Goal: Task Accomplishment & Management: Manage account settings

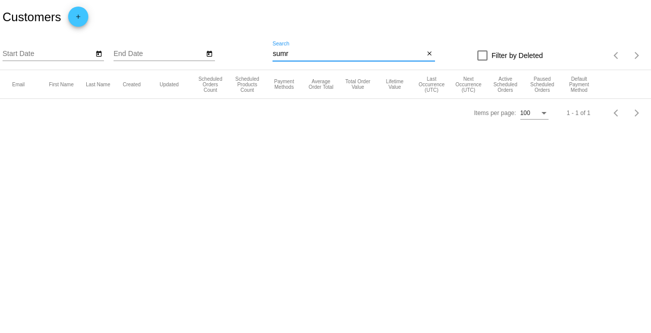
click at [306, 56] on input "sumr" at bounding box center [348, 54] width 151 height 8
paste input "Heather Lee"
type input "Heather Lee"
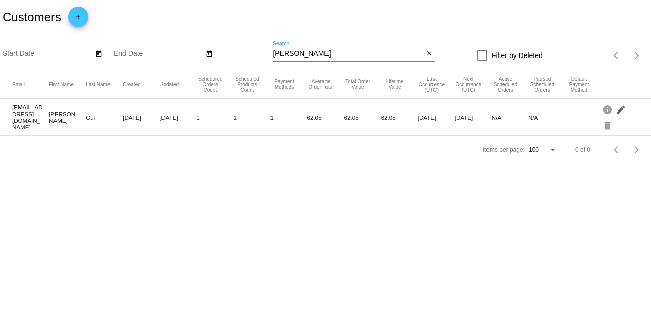
click at [621, 111] on mat-icon "edit" at bounding box center [622, 109] width 12 height 16
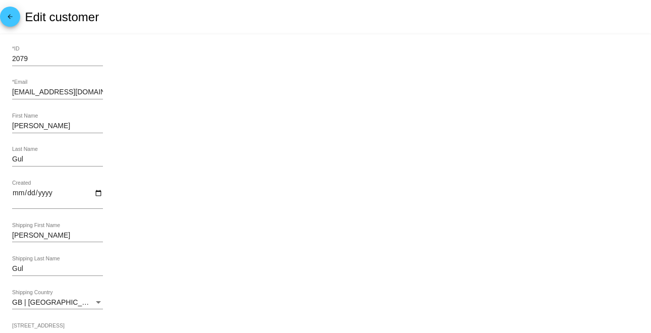
click at [11, 18] on mat-icon "arrow_back" at bounding box center [10, 19] width 12 height 12
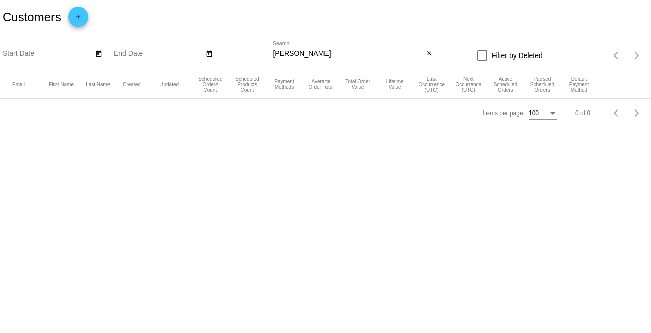
click at [326, 53] on input "Heather Lee" at bounding box center [348, 54] width 151 height 8
click at [295, 54] on input "Heather Lee" at bounding box center [348, 54] width 151 height 8
click at [333, 50] on input "Heather Lee" at bounding box center [348, 54] width 151 height 8
click at [332, 50] on input "Heather Lee" at bounding box center [348, 54] width 151 height 8
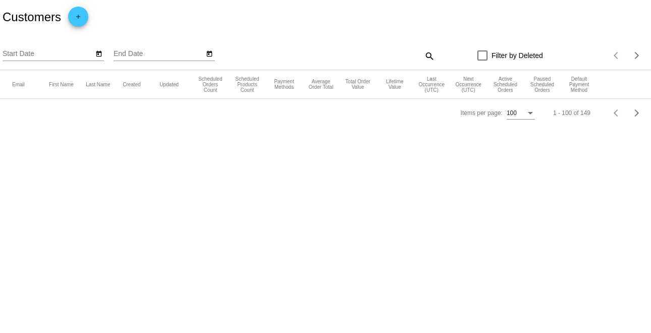
click at [431, 53] on mat-icon "search" at bounding box center [429, 56] width 12 height 16
paste input "[EMAIL_ADDRESS][DOMAIN_NAME]"
type input "[EMAIL_ADDRESS][DOMAIN_NAME]"
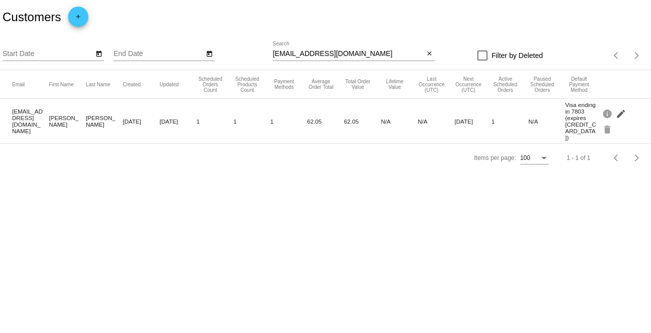
click at [619, 109] on mat-icon "edit" at bounding box center [622, 114] width 12 height 16
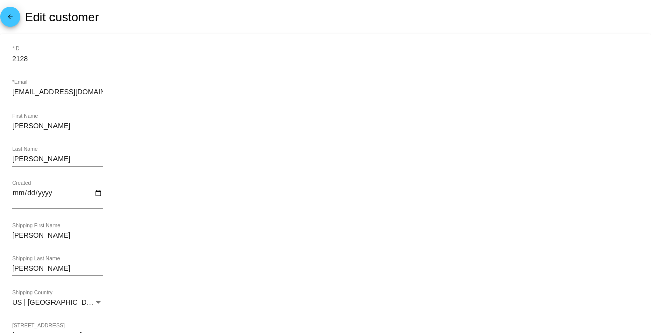
click at [9, 16] on mat-icon "arrow_back" at bounding box center [10, 19] width 12 height 12
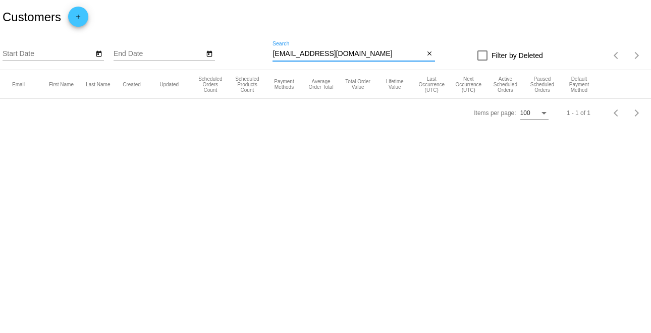
click at [364, 57] on input "[EMAIL_ADDRESS][DOMAIN_NAME]" at bounding box center [348, 54] width 151 height 8
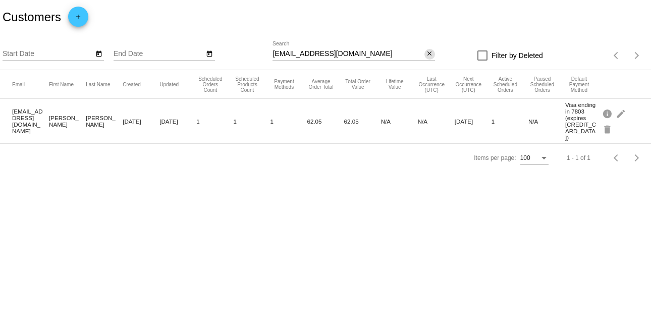
click at [429, 55] on mat-icon "close" at bounding box center [429, 54] width 7 height 8
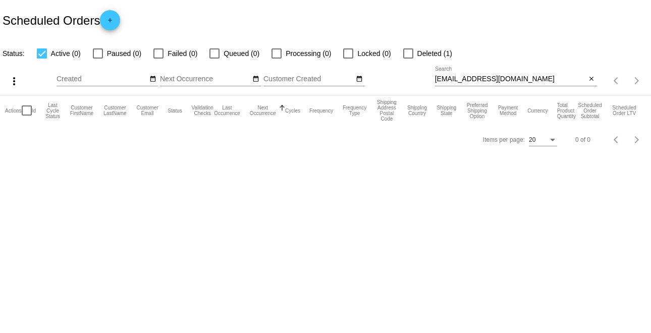
click at [534, 80] on input "[EMAIL_ADDRESS][DOMAIN_NAME]" at bounding box center [510, 79] width 151 height 8
paste input "msheatherleel"
type input "[EMAIL_ADDRESS][DOMAIN_NAME]"
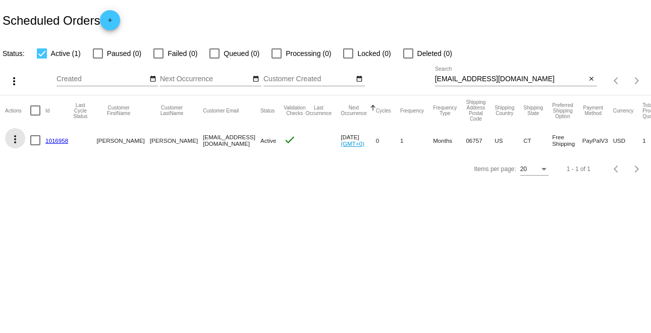
click at [18, 140] on mat-icon "more_vert" at bounding box center [15, 139] width 12 height 12
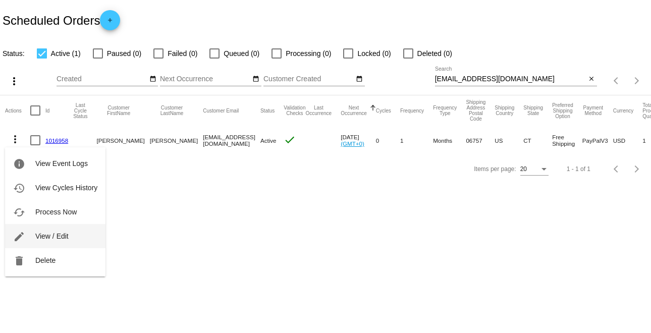
click at [50, 232] on span "View / Edit" at bounding box center [51, 236] width 33 height 8
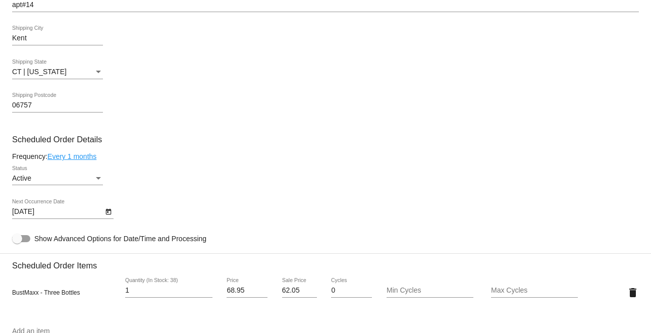
scroll to position [378, 0]
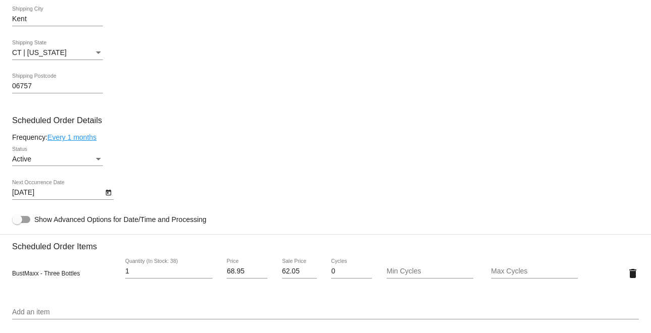
click at [87, 139] on link "Every 1 months" at bounding box center [71, 137] width 49 height 8
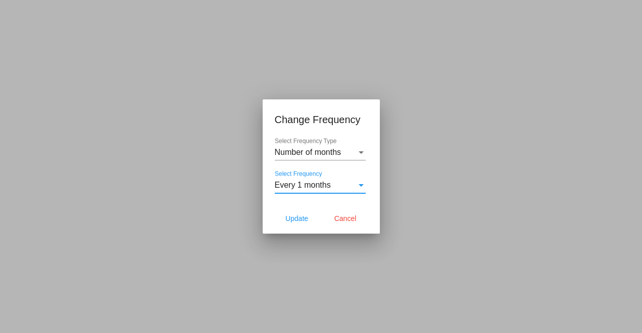
click at [338, 189] on div "Every 1 months" at bounding box center [316, 185] width 82 height 9
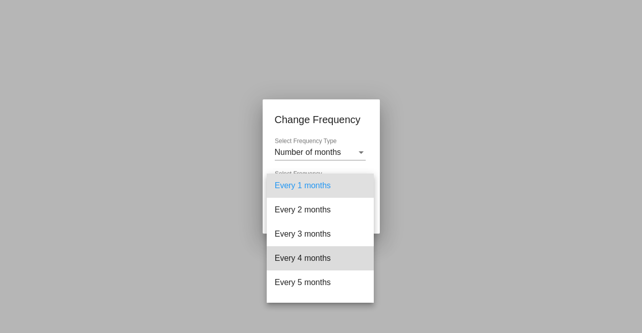
click at [326, 253] on span "Every 4 months" at bounding box center [320, 258] width 91 height 24
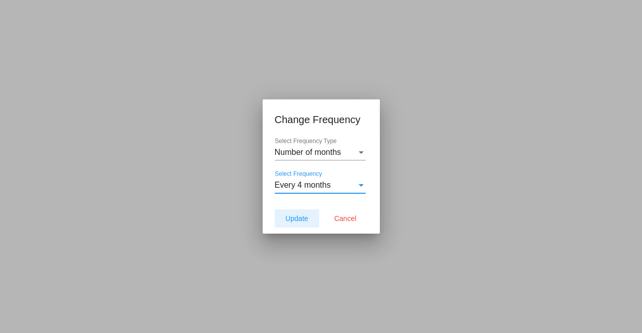
click at [309, 220] on button "Update" at bounding box center [297, 219] width 44 height 18
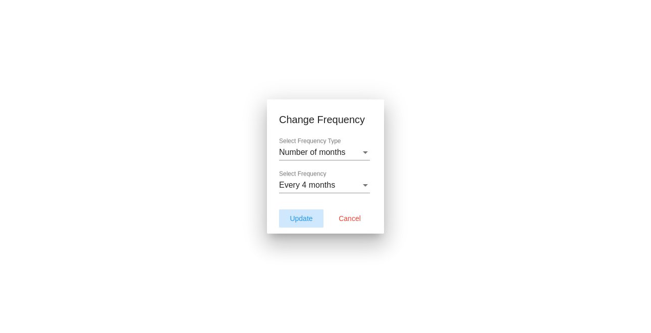
type input "[DATE]"
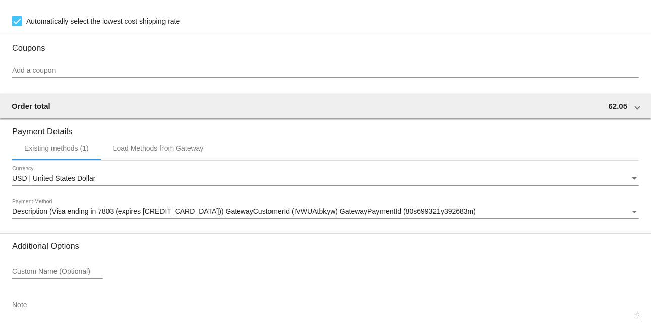
scroll to position [800, 0]
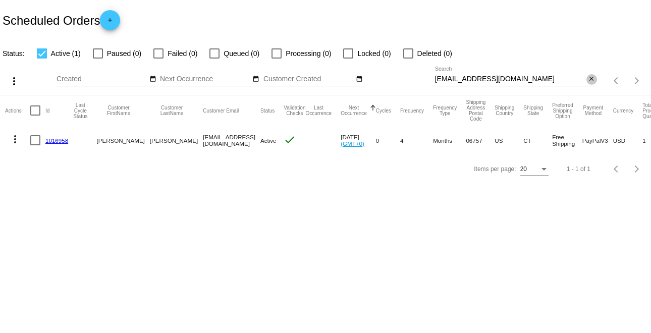
click at [591, 79] on mat-icon "close" at bounding box center [591, 79] width 7 height 8
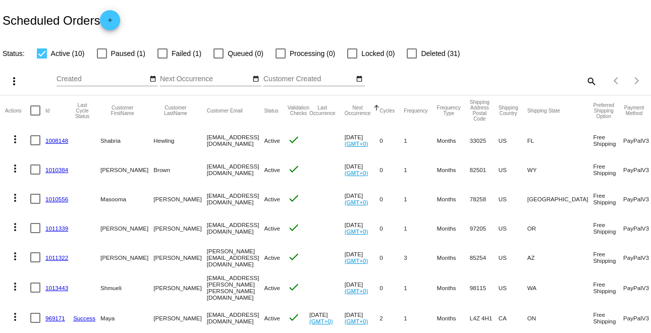
click at [276, 80] on input "Customer Created" at bounding box center [309, 79] width 91 height 8
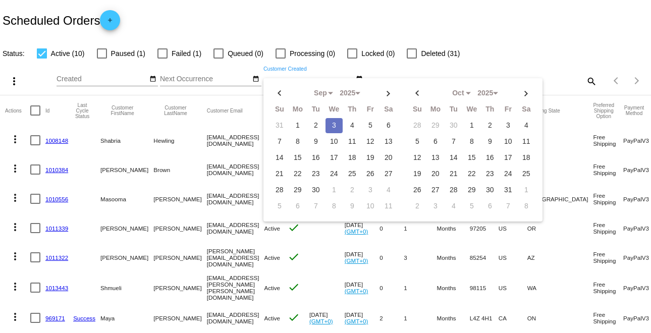
click at [585, 81] on mat-icon "search" at bounding box center [591, 81] width 12 height 16
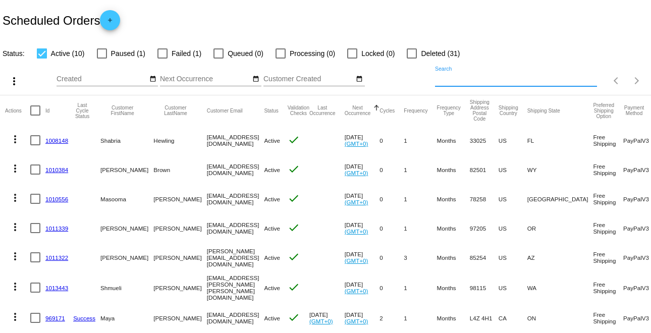
click at [501, 80] on input "Search" at bounding box center [516, 79] width 162 height 8
paste input "[EMAIL_ADDRESS][DOMAIN_NAME]"
type input "[EMAIL_ADDRESS][DOMAIN_NAME]"
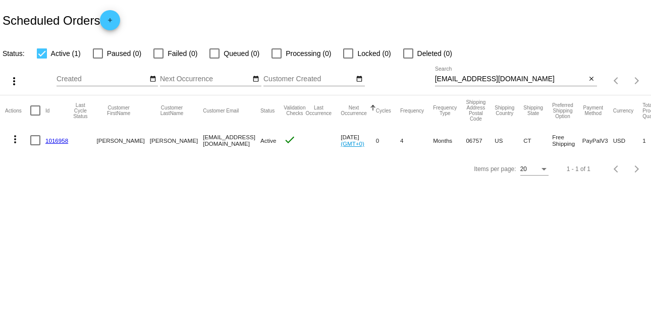
click at [343, 239] on body "Scheduled Orders add Status: Active (1) Paused (0) Failed (0) Queued (0) Proces…" at bounding box center [325, 166] width 651 height 333
